Goal: Transaction & Acquisition: Purchase product/service

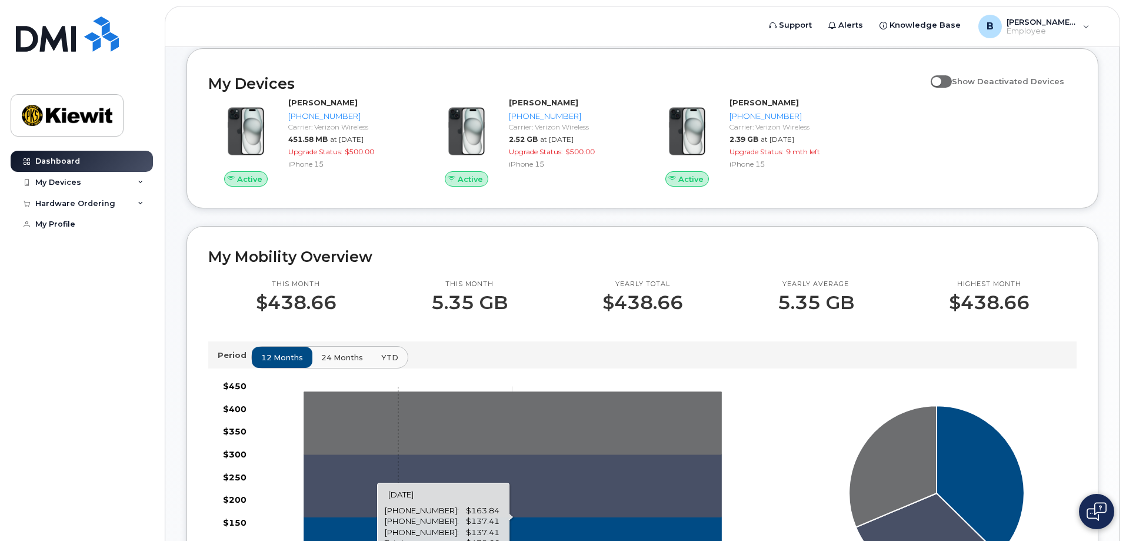
scroll to position [177, 0]
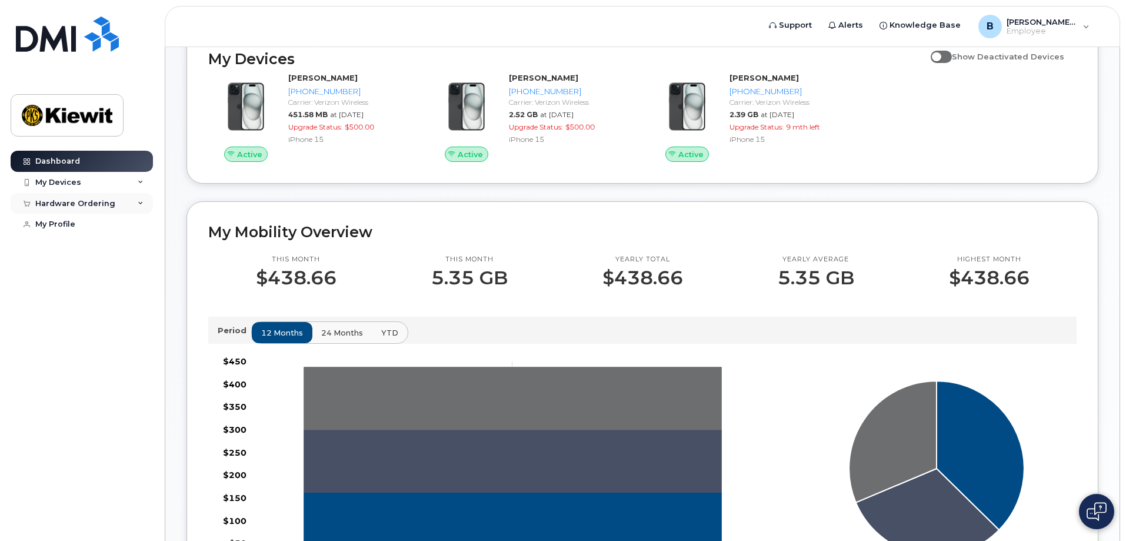
click at [86, 196] on div "Hardware Ordering" at bounding box center [82, 203] width 142 height 21
click at [60, 238] on link "New Order" at bounding box center [92, 247] width 122 height 22
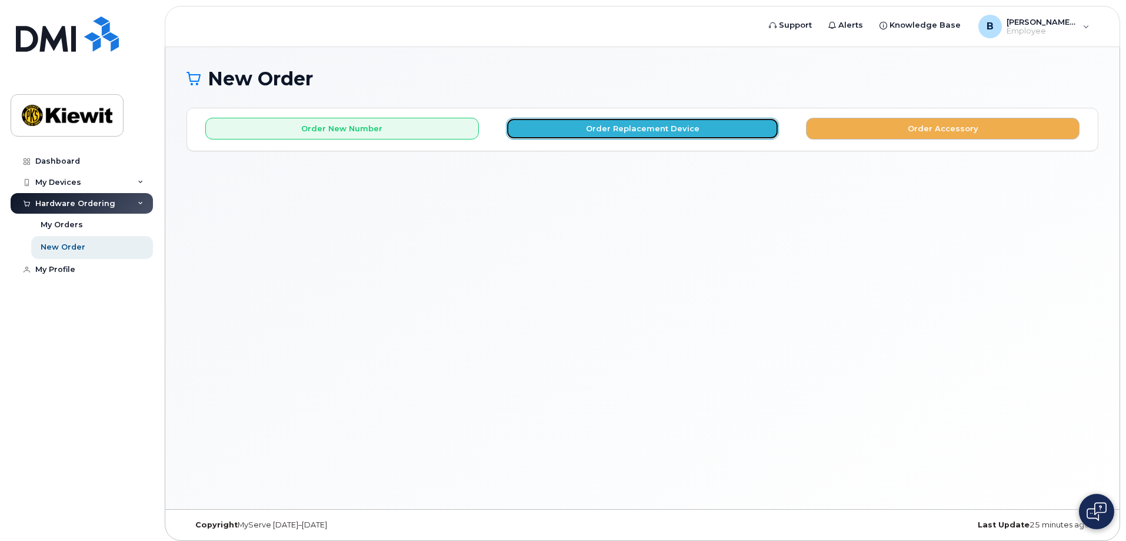
click at [754, 125] on button "Order Replacement Device" at bounding box center [643, 129] width 274 height 22
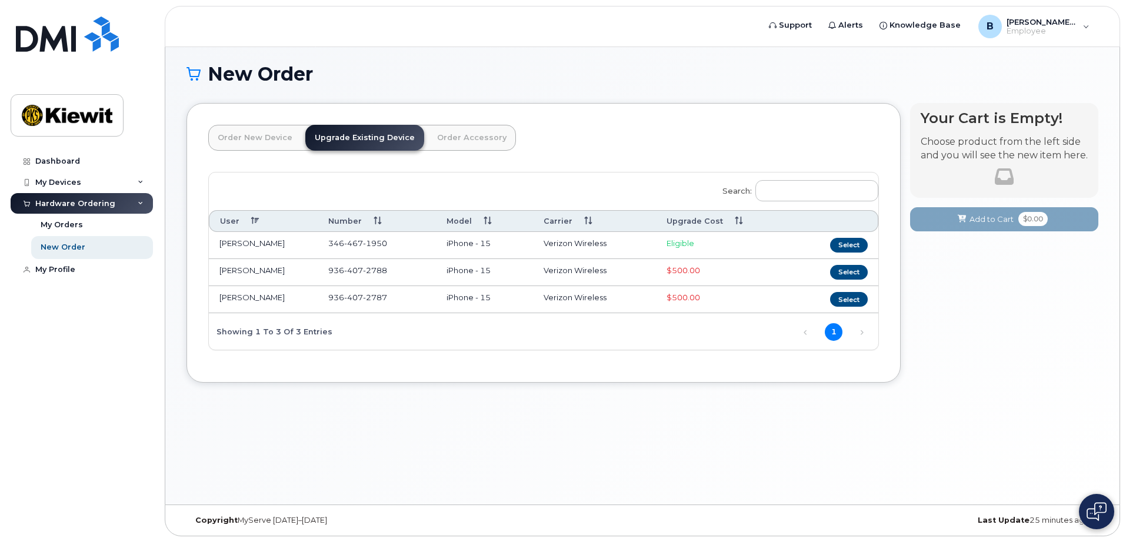
scroll to position [6, 0]
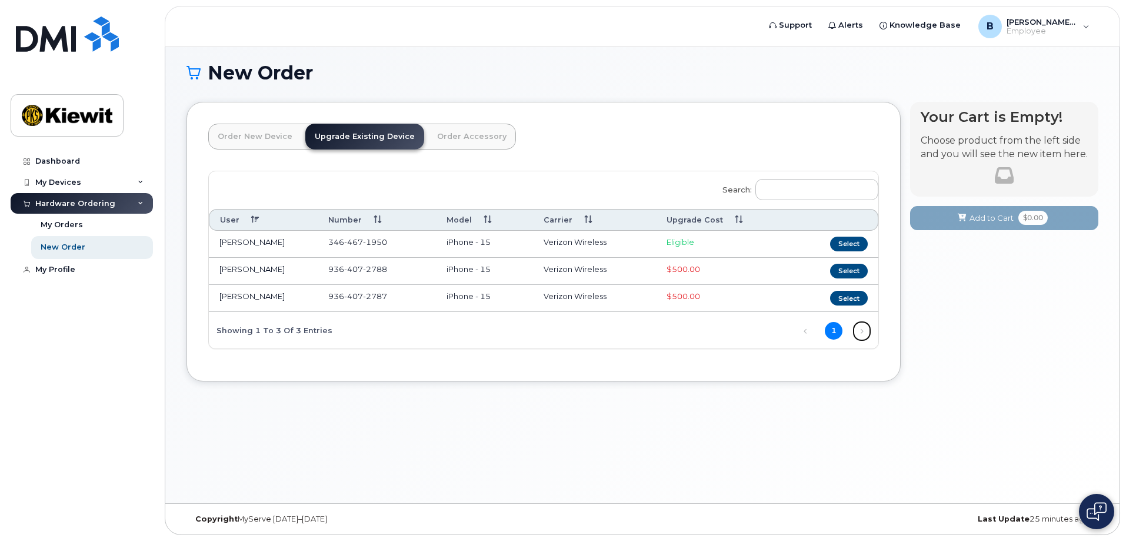
click at [857, 328] on link "Next" at bounding box center [862, 331] width 18 height 18
click at [61, 165] on div "Dashboard" at bounding box center [57, 161] width 45 height 9
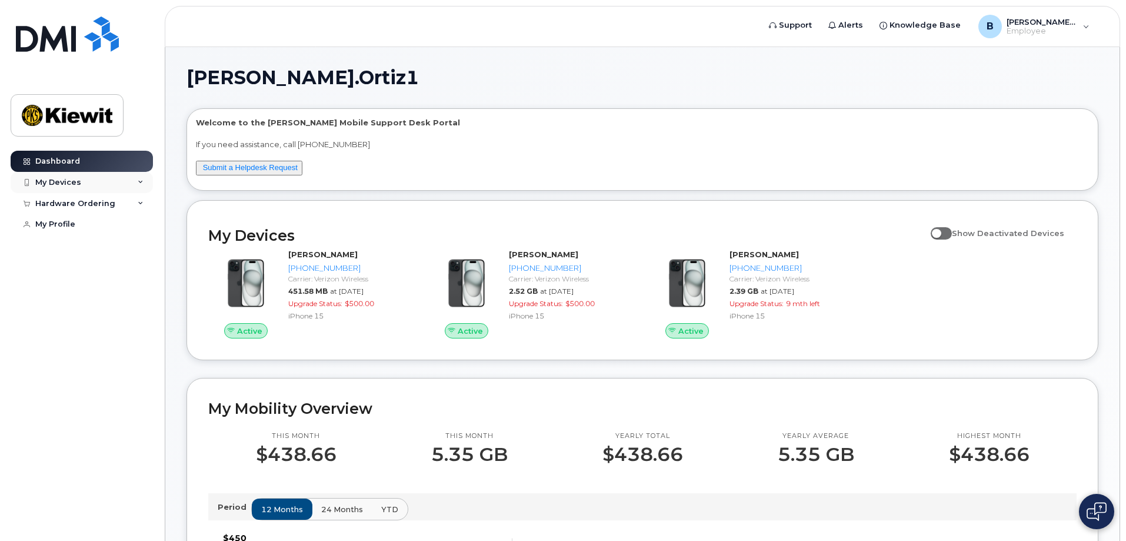
click at [76, 179] on div "My Devices" at bounding box center [58, 182] width 46 height 9
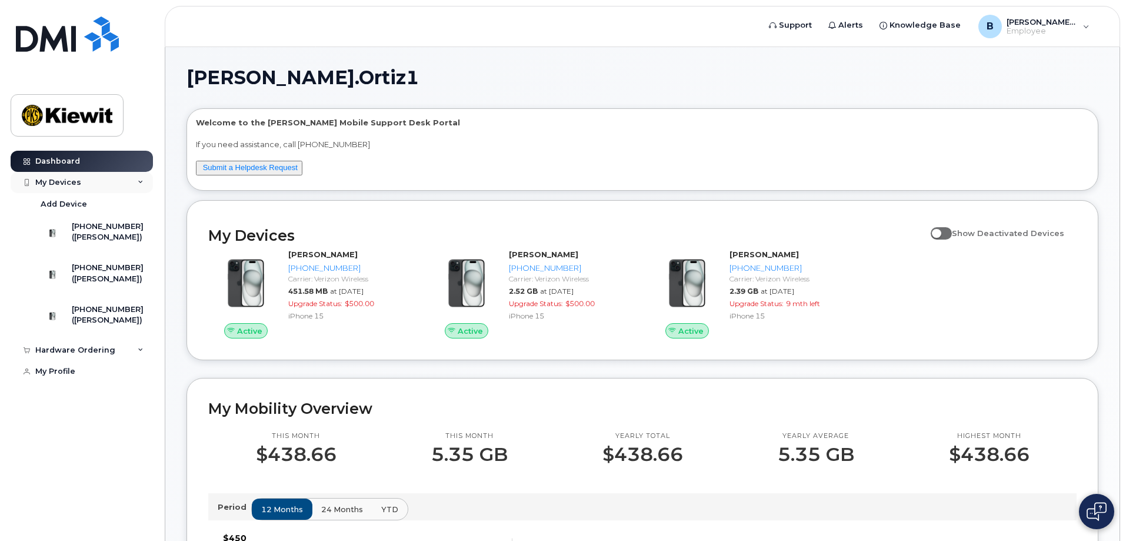
click at [77, 179] on div "My Devices" at bounding box center [58, 182] width 46 height 9
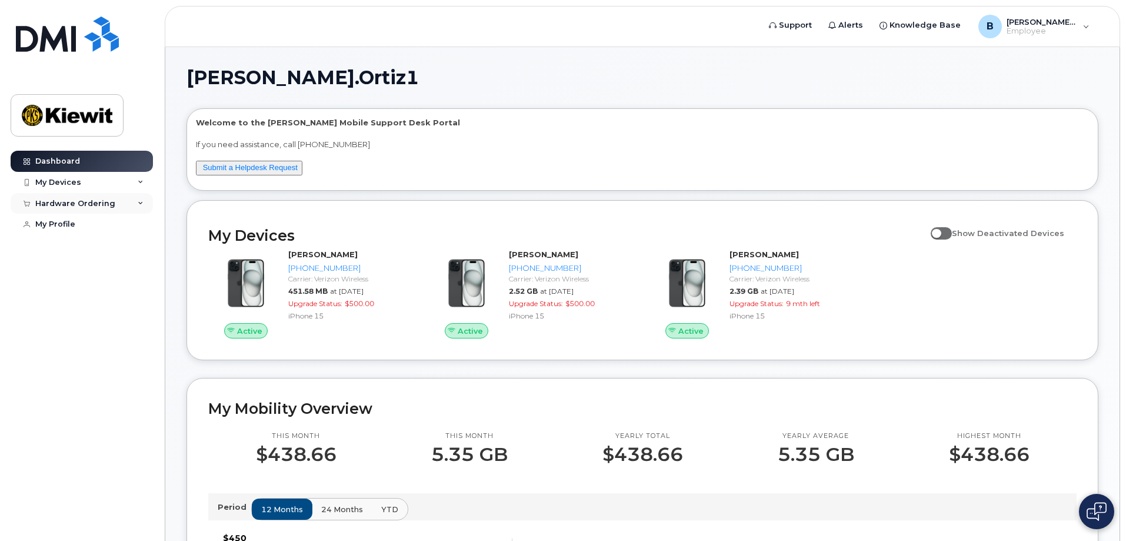
click at [74, 197] on div "Hardware Ordering" at bounding box center [82, 203] width 142 height 21
click at [65, 226] on div "My Orders" at bounding box center [62, 224] width 42 height 11
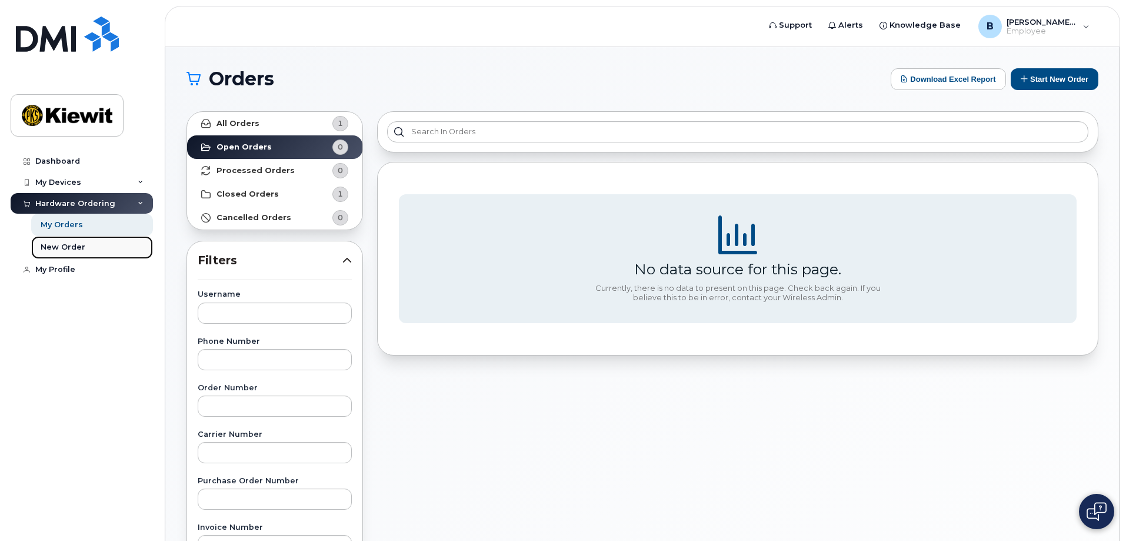
click at [72, 244] on div "New Order" at bounding box center [63, 247] width 45 height 11
click at [64, 247] on div "New Order" at bounding box center [63, 247] width 45 height 11
click at [51, 244] on div "New Order" at bounding box center [63, 247] width 45 height 11
click at [69, 249] on div "New Order" at bounding box center [63, 247] width 45 height 11
click at [62, 178] on div "My Devices" at bounding box center [58, 182] width 46 height 9
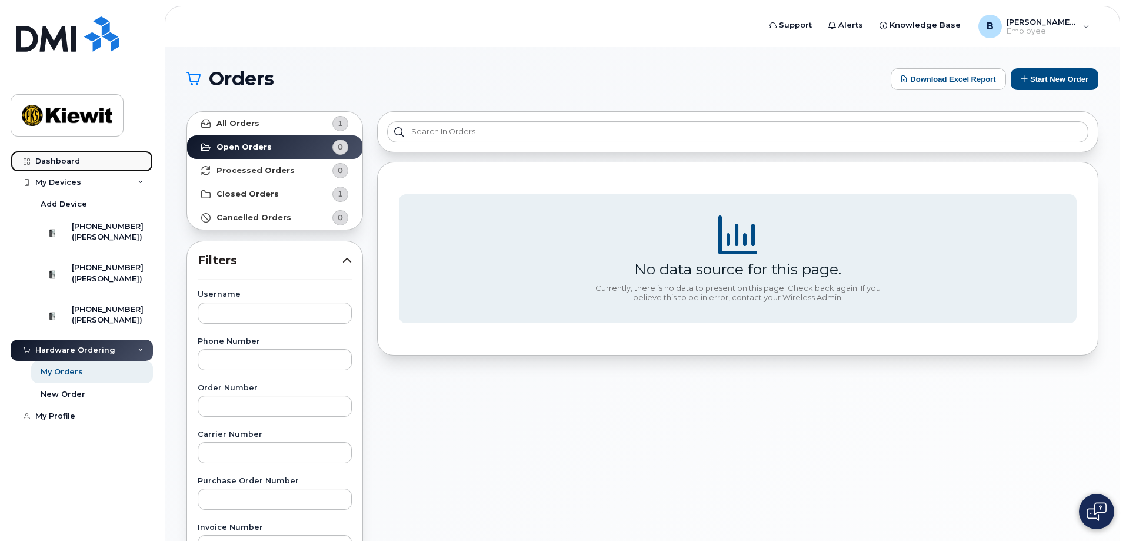
click at [65, 155] on link "Dashboard" at bounding box center [82, 161] width 142 height 21
click at [1083, 27] on div "B Bryan.Ortiz1 Employee" at bounding box center [1034, 27] width 128 height 24
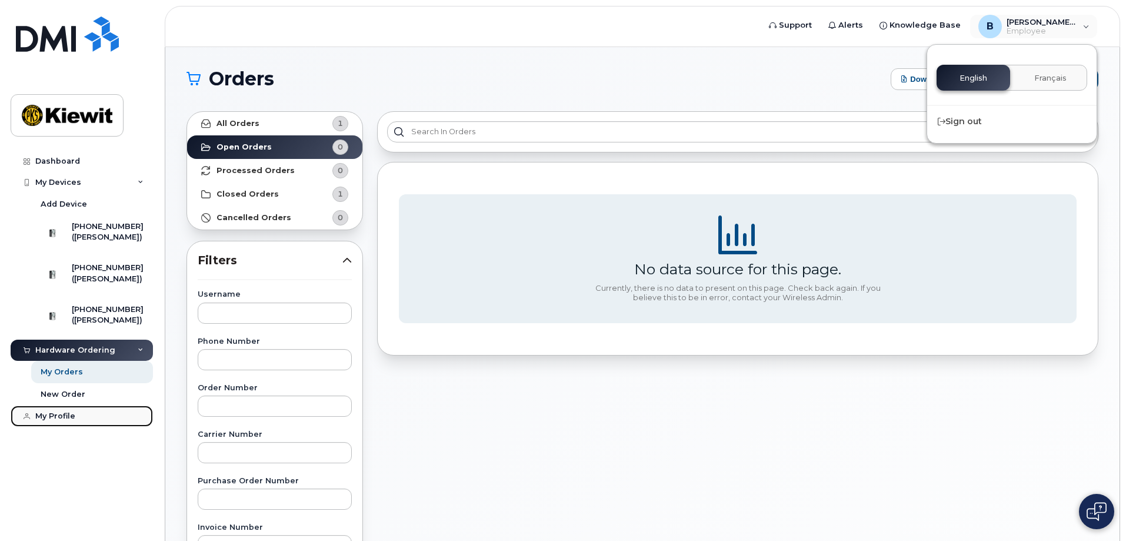
click at [55, 421] on div "My Profile" at bounding box center [55, 415] width 40 height 9
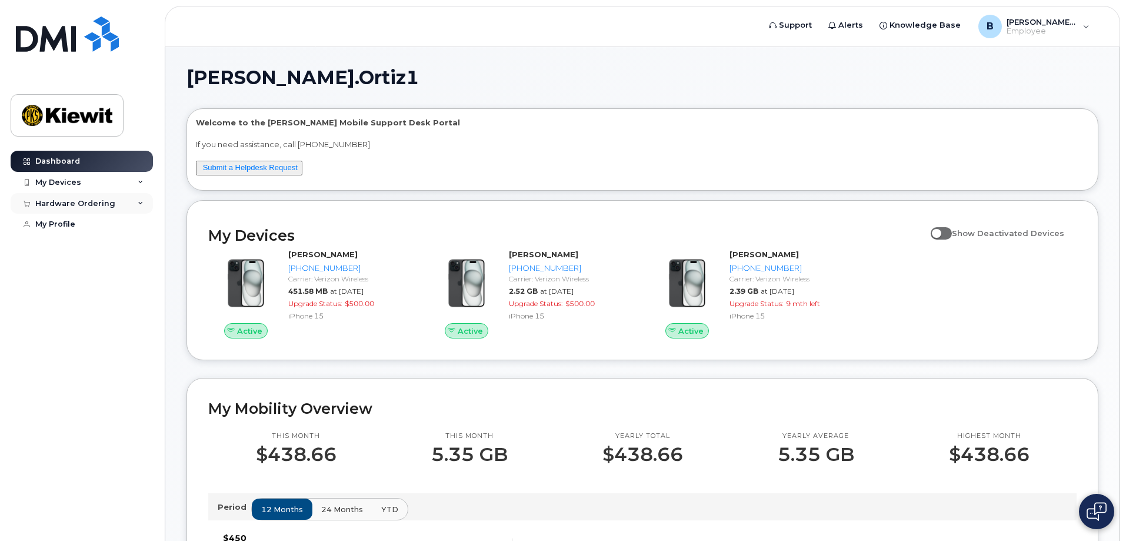
click at [74, 201] on div "Hardware Ordering" at bounding box center [75, 203] width 80 height 9
click at [72, 242] on div "New Order" at bounding box center [63, 247] width 45 height 11
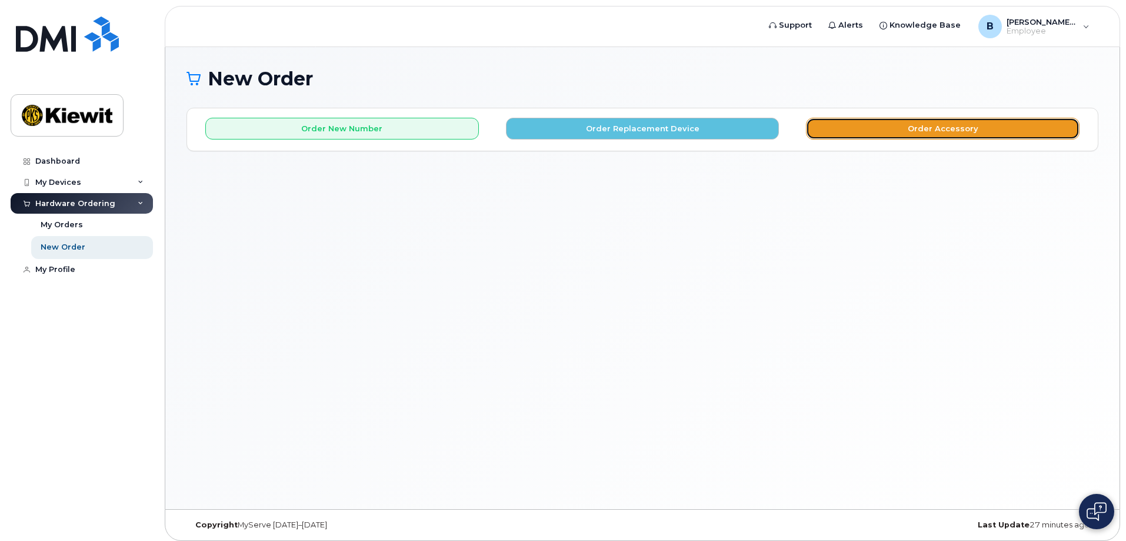
click at [883, 134] on button "Order Accessory" at bounding box center [943, 129] width 274 height 22
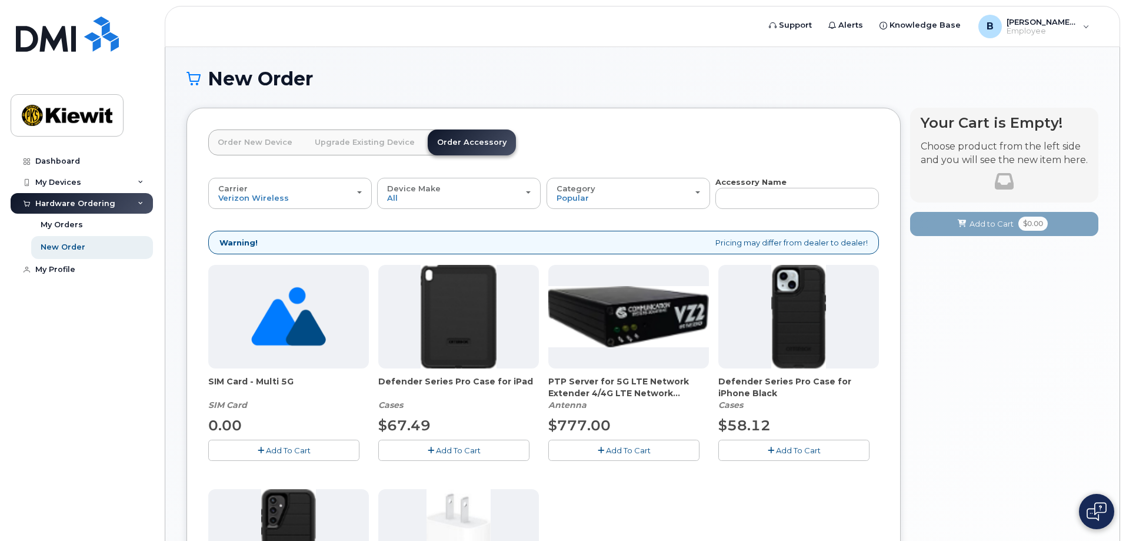
click at [257, 139] on link "Order New Device" at bounding box center [255, 142] width 94 height 26
